Goal: Communication & Community: Answer question/provide support

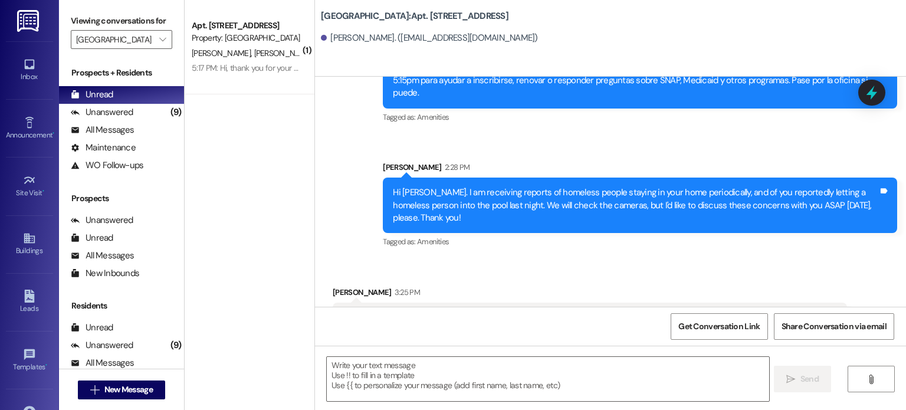
scroll to position [22430, 0]
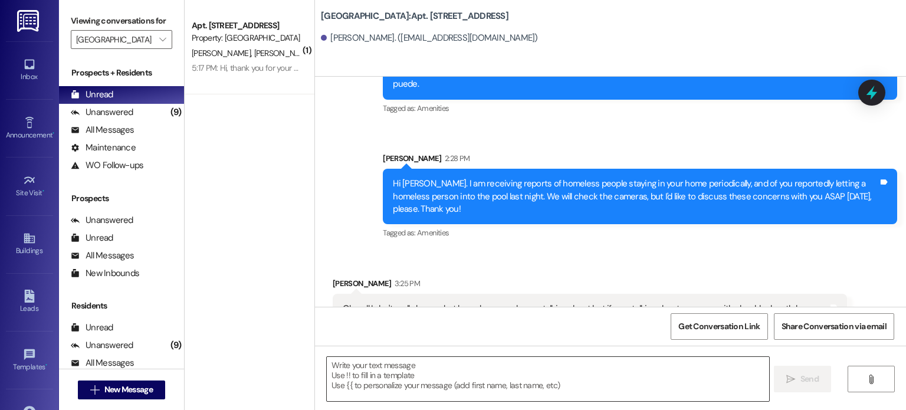
click at [365, 368] on textarea at bounding box center [548, 379] width 442 height 44
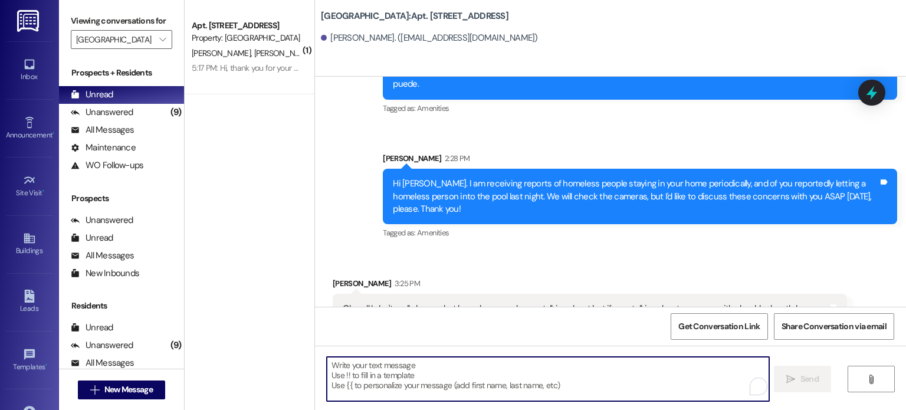
click at [327, 365] on textarea "To enrich screen reader interactions, please activate Accessibility in Grammarl…" at bounding box center [548, 379] width 442 height 44
click at [331, 370] on textarea "To enrich screen reader interactions, please activate Accessibility in Grammarl…" at bounding box center [548, 379] width 442 height 44
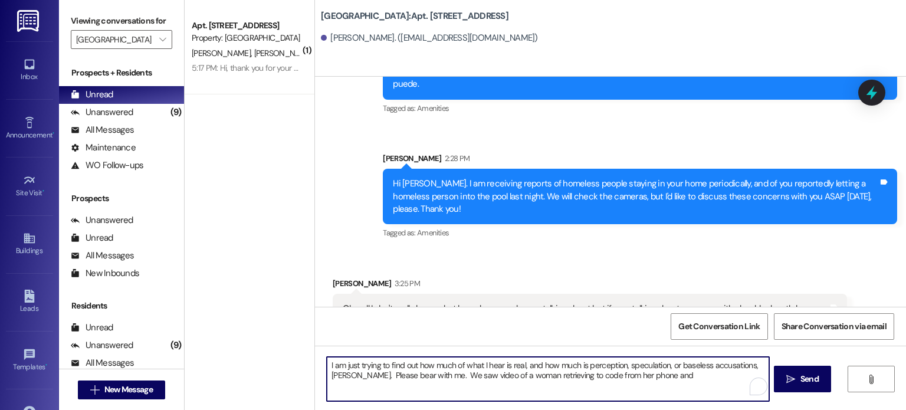
click at [547, 375] on textarea "I am just trying to find out how much of what I hear is real, and how much is p…" at bounding box center [548, 379] width 442 height 44
click at [690, 377] on textarea "I am just trying to find out how much of what I hear is real, and how much is p…" at bounding box center [548, 379] width 442 height 44
drag, startPoint x: 683, startPoint y: 378, endPoint x: 665, endPoint y: 376, distance: 18.4
click at [665, 376] on textarea "I am just trying to find out how much of what I hear is real, and how much is p…" at bounding box center [548, 379] width 442 height 44
click at [511, 375] on textarea "I am just trying to find out how much of what I hear is real, and how much is p…" at bounding box center [548, 379] width 442 height 44
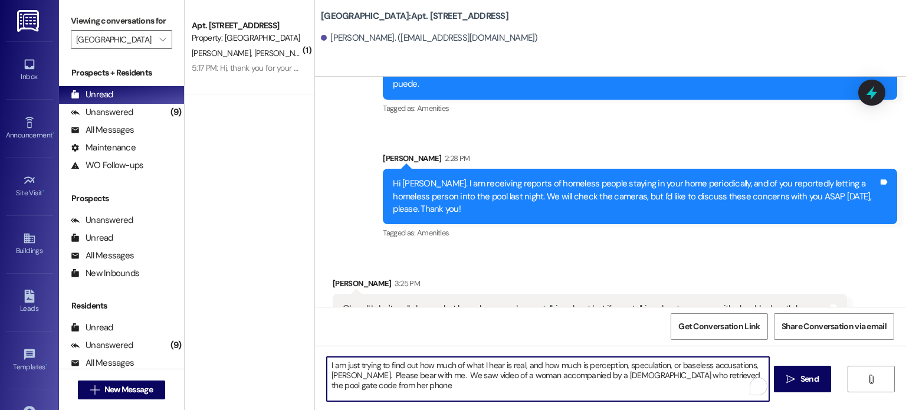
click at [347, 387] on textarea "I am just trying to find out how much of what I hear is real, and how much is p…" at bounding box center [548, 379] width 442 height 44
drag, startPoint x: 422, startPoint y: 376, endPoint x: 446, endPoint y: 373, distance: 24.3
click at [446, 373] on textarea "I am just trying to find out how much of what I hear is real, and how much is p…" at bounding box center [548, 379] width 442 height 44
click at [620, 374] on textarea "I am just trying to find out how much of what I hear is real, and how much is p…" at bounding box center [548, 379] width 442 height 44
click at [366, 386] on textarea "I am just trying to find out how much of what I hear is real, and how much is p…" at bounding box center [548, 379] width 442 height 44
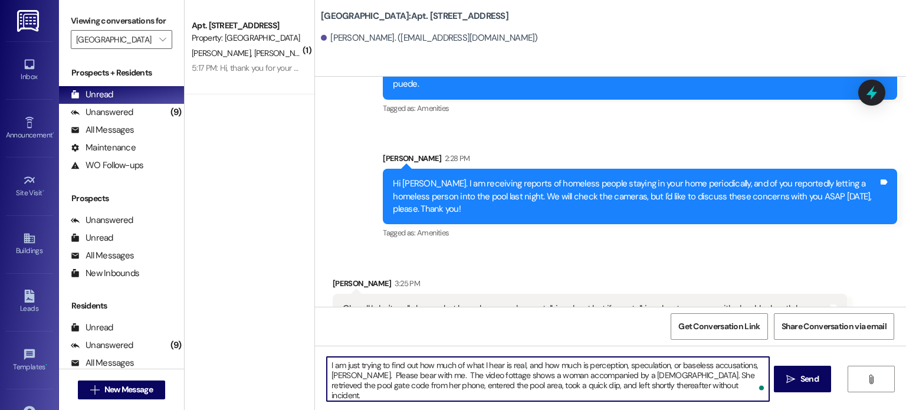
click at [538, 376] on textarea "I am just trying to find out how much of what I hear is real, and how much is p…" at bounding box center [548, 379] width 442 height 44
click at [478, 383] on textarea "I am just trying to find out how much of what I hear is real, and how much is p…" at bounding box center [548, 379] width 442 height 44
click at [402, 395] on textarea "I am just trying to find out how much of what I hear is real, and how much is p…" at bounding box center [548, 379] width 442 height 44
click at [417, 397] on textarea "I am just trying to find out how much of what I hear is real, and how much is p…" at bounding box center [548, 379] width 442 height 44
click at [463, 395] on textarea "I am just trying to find out how much of what I hear is real, and how much is p…" at bounding box center [548, 379] width 442 height 44
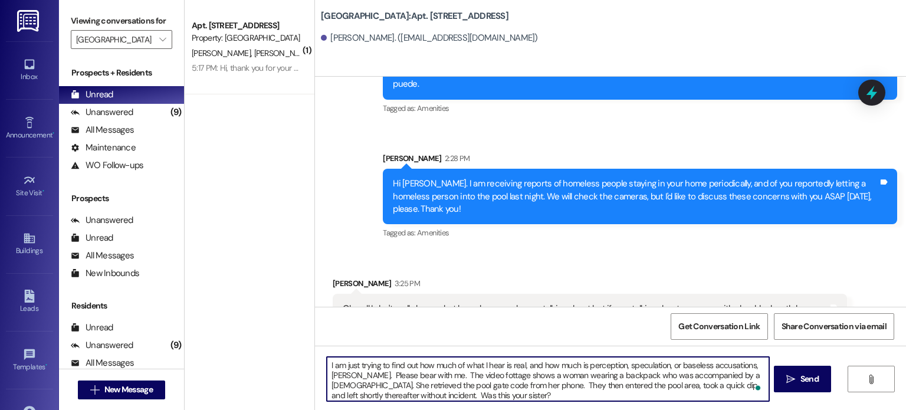
click at [476, 386] on textarea "I am just trying to find out how much of what I hear is real, and how much is p…" at bounding box center [548, 379] width 442 height 44
click at [327, 363] on textarea "I am just trying to find out how much of what I hear is real, and how much is p…" at bounding box center [548, 379] width 442 height 44
click at [592, 373] on textarea "Thank you for the speedy reply! I am just trying to find out how much of what I…" at bounding box center [548, 379] width 442 height 44
click at [534, 397] on textarea "Thank you for the speedy reply! I am just trying to find out how much of what I…" at bounding box center [548, 379] width 442 height 44
type textarea "Thank you for the speedy reply! I am just trying to find out how much of what I…"
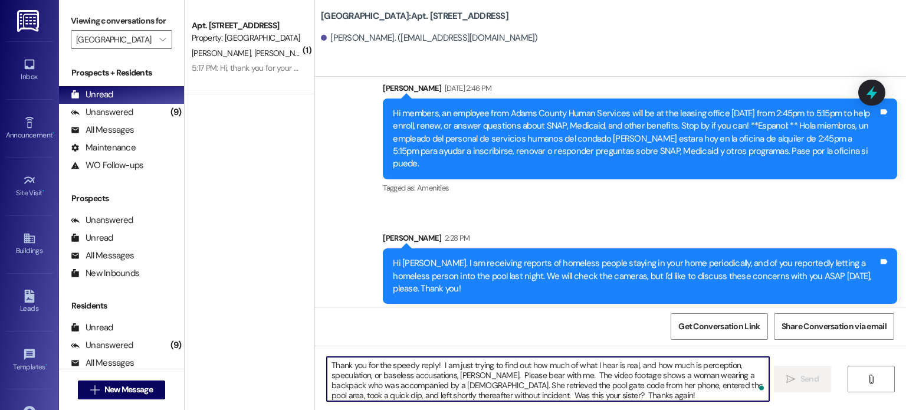
scroll to position [22347, 0]
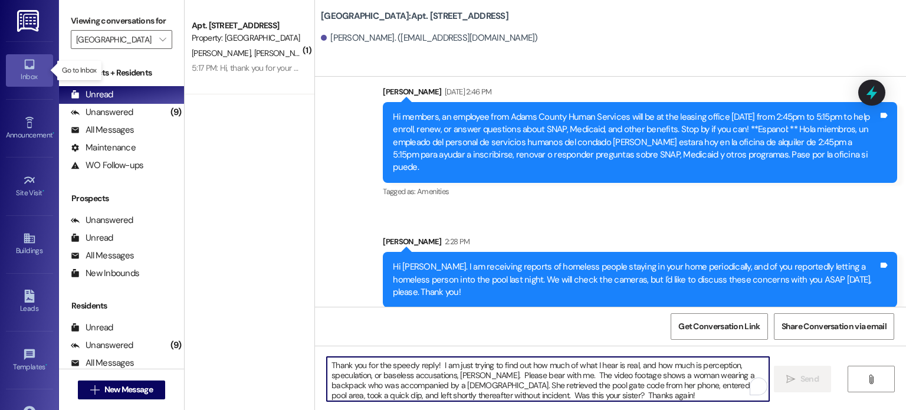
click at [26, 59] on icon at bounding box center [29, 64] width 13 height 13
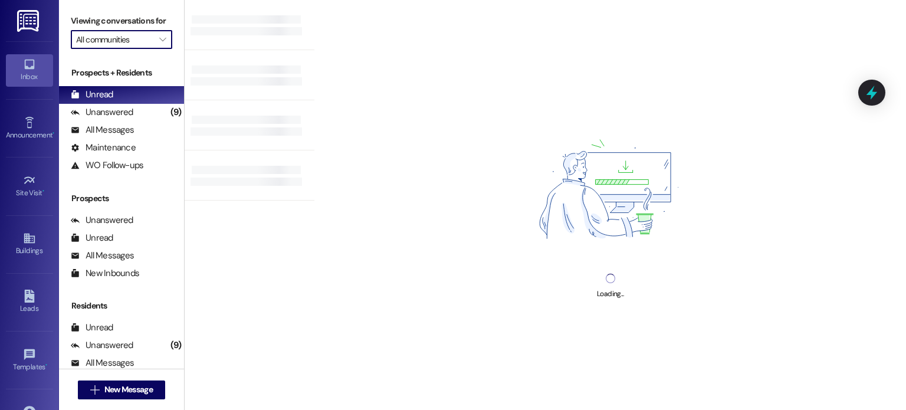
click at [89, 35] on input "All communities" at bounding box center [114, 39] width 77 height 19
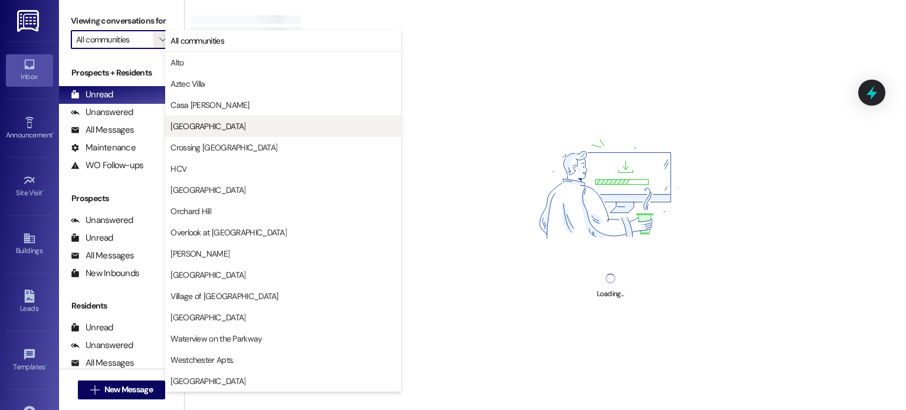
click at [188, 125] on span "[GEOGRAPHIC_DATA]" at bounding box center [207, 126] width 75 height 12
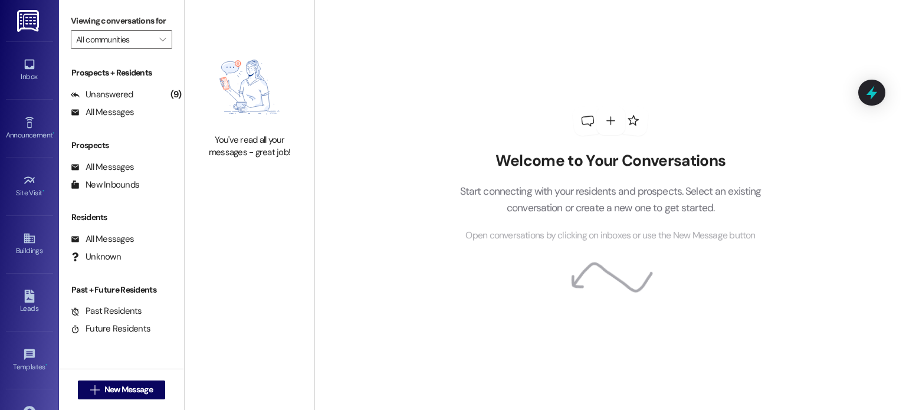
type input "[GEOGRAPHIC_DATA]"
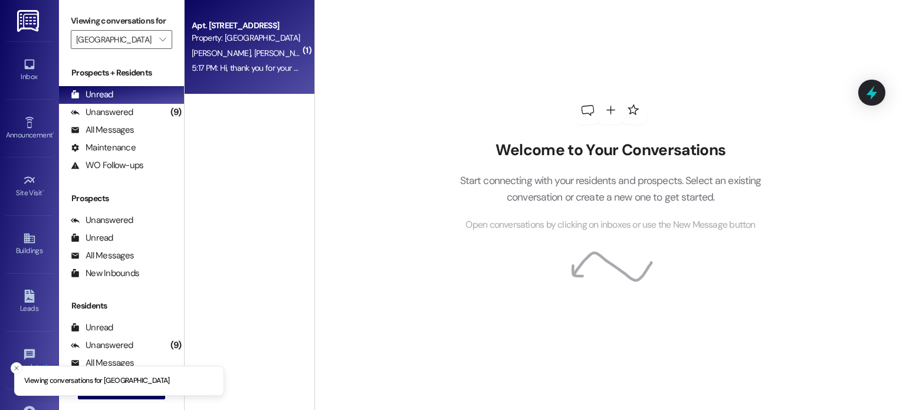
click at [254, 50] on span "[PERSON_NAME]" at bounding box center [283, 53] width 59 height 11
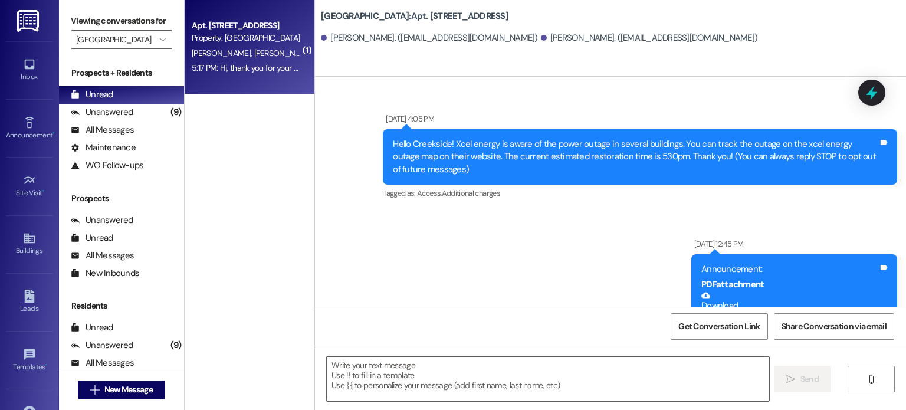
scroll to position [24620, 0]
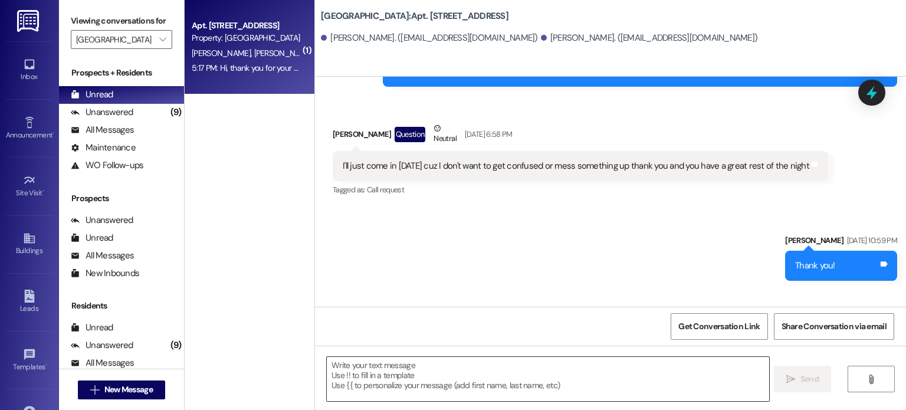
click at [385, 367] on textarea at bounding box center [548, 379] width 442 height 44
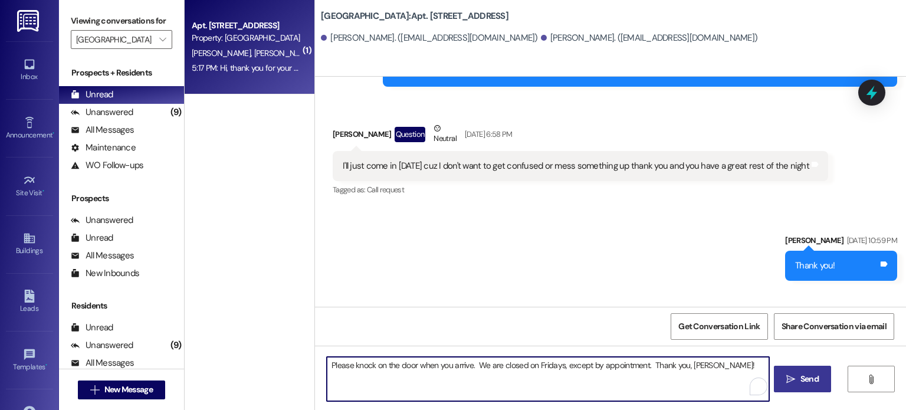
type textarea "Please knock on the door when you arrive. We are closed on Fridays, except by a…"
click at [798, 379] on span "Send" at bounding box center [809, 379] width 23 height 12
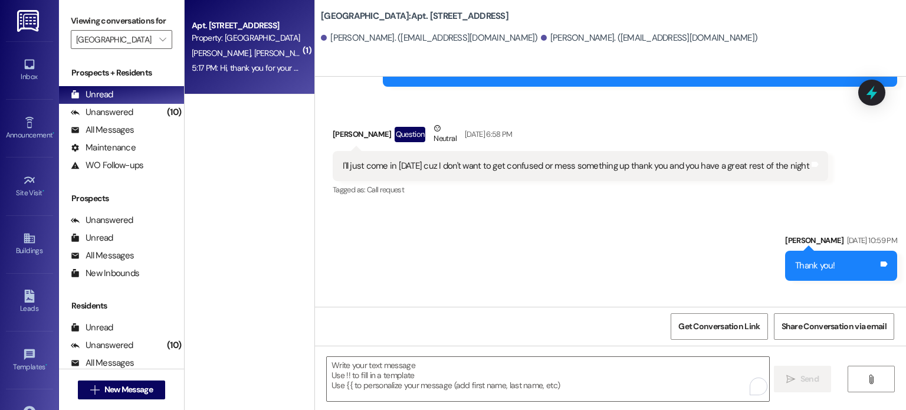
click at [27, 17] on img at bounding box center [29, 21] width 24 height 22
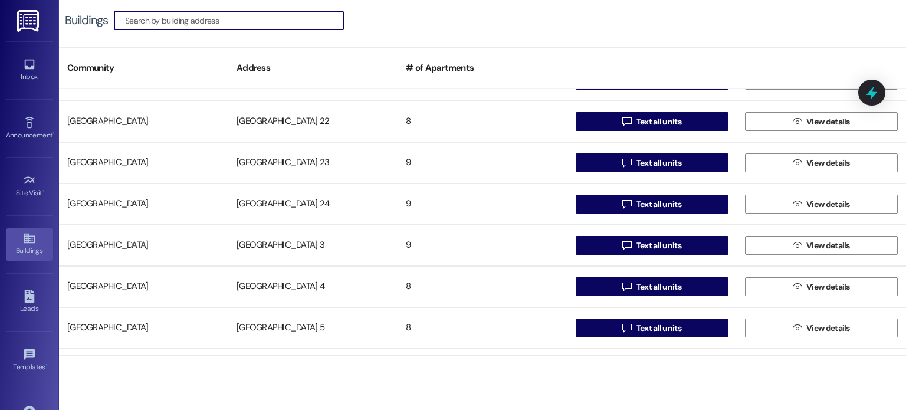
scroll to position [708, 0]
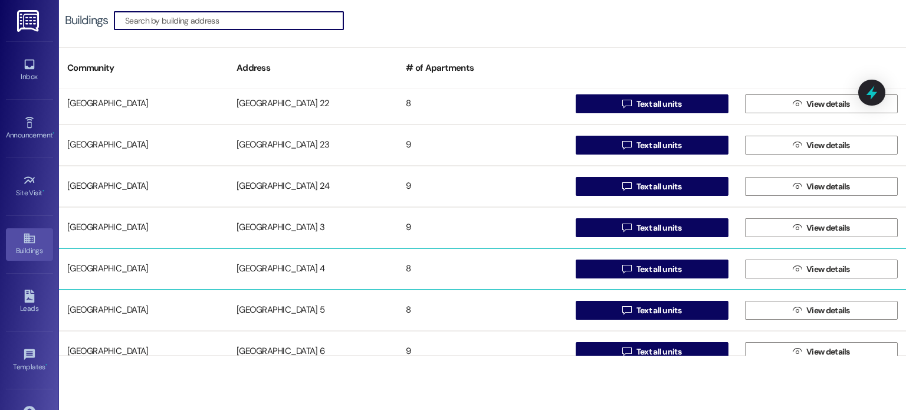
click at [259, 264] on div "[GEOGRAPHIC_DATA] 4" at bounding box center [312, 269] width 169 height 24
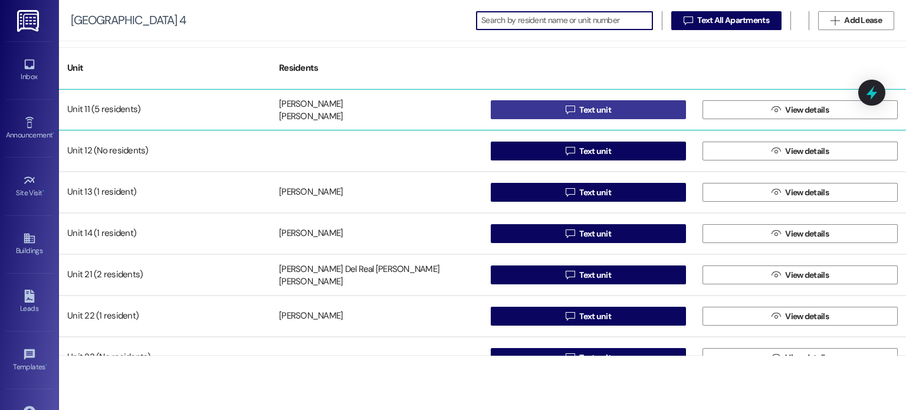
click at [559, 110] on button " Text unit" at bounding box center [588, 109] width 195 height 19
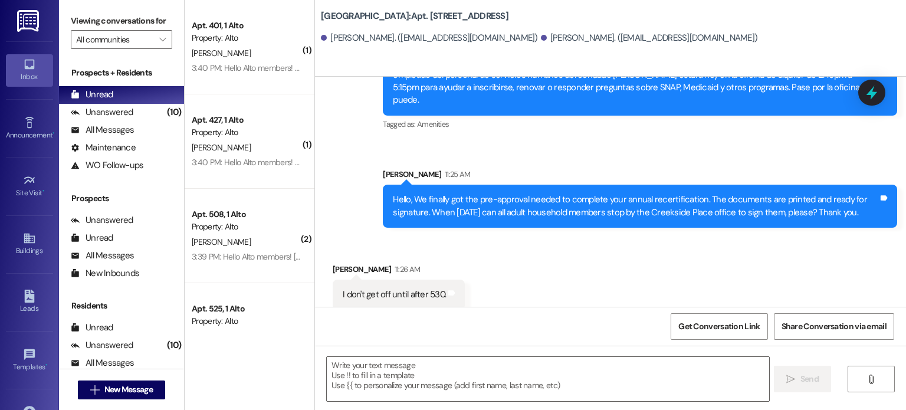
scroll to position [29846, 0]
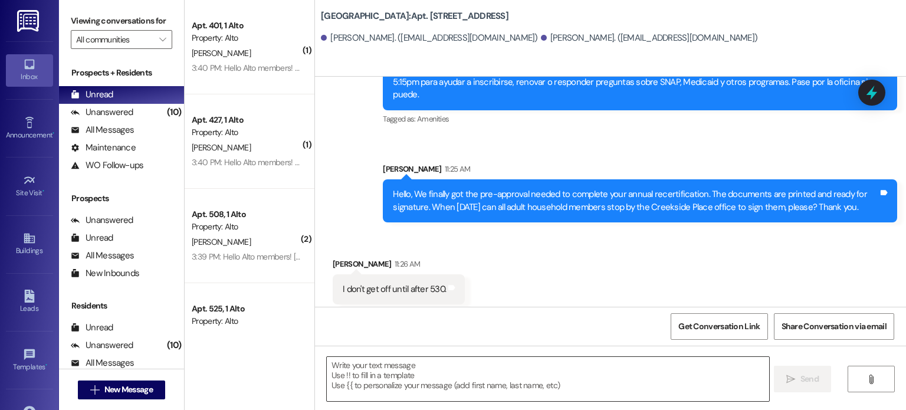
click at [416, 371] on textarea at bounding box center [548, 379] width 442 height 44
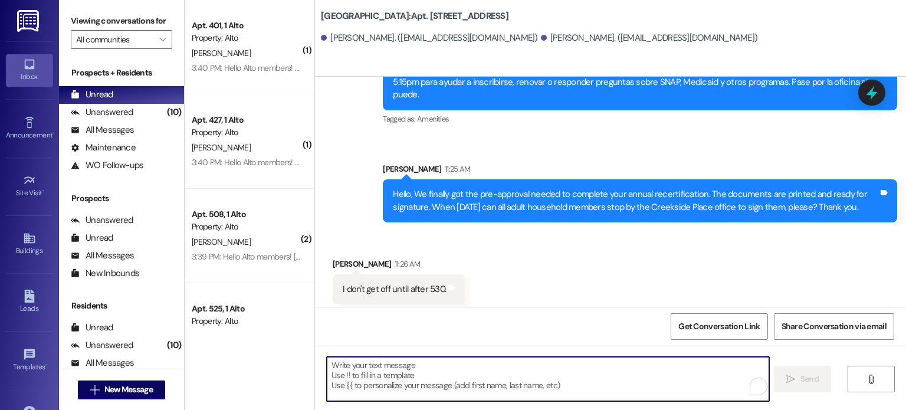
click at [417, 370] on textarea "To enrich screen reader interactions, please activate Accessibility in Grammarl…" at bounding box center [548, 379] width 442 height 44
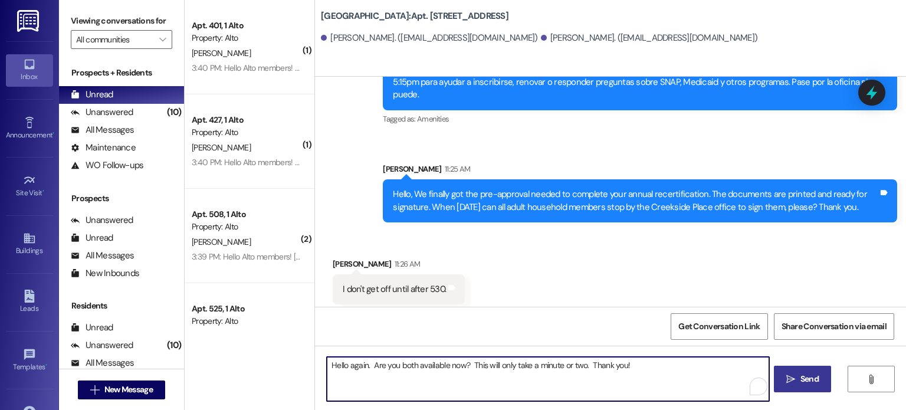
type textarea "Hello again. Are you both available now? This will only take a minute or two. T…"
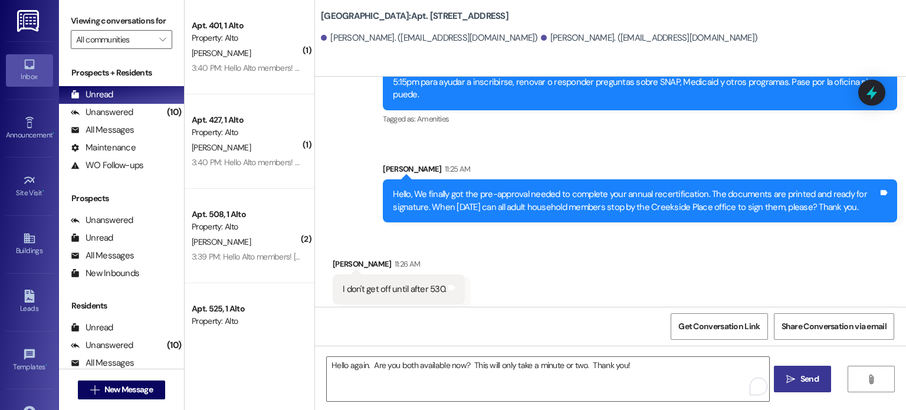
click at [790, 377] on icon "" at bounding box center [790, 378] width 9 height 9
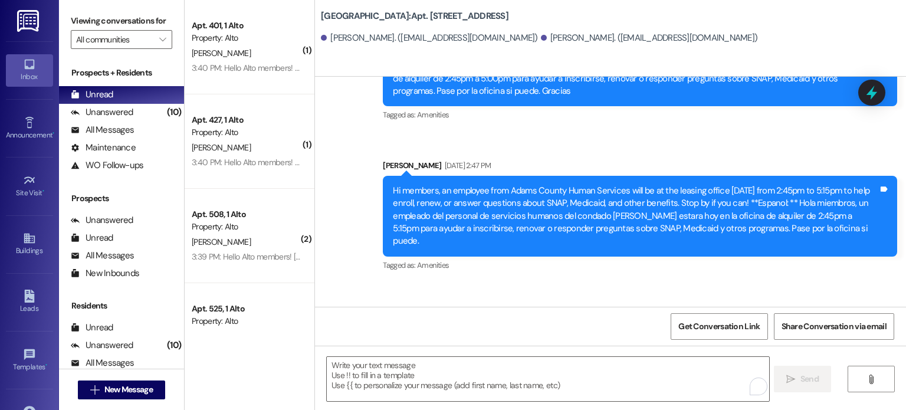
scroll to position [29681, 0]
